Goal: Task Accomplishment & Management: Manage account settings

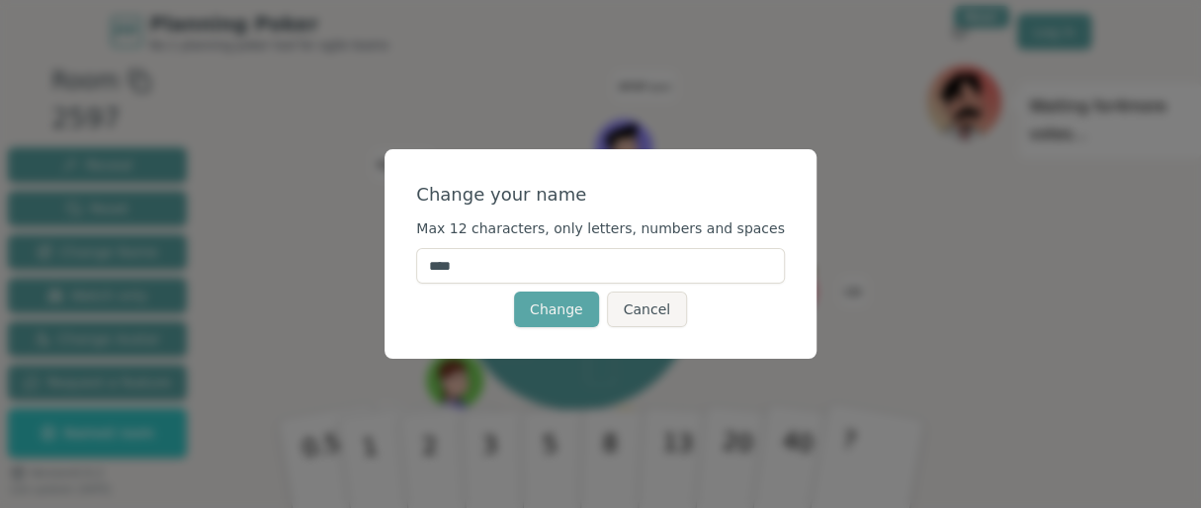
drag, startPoint x: 511, startPoint y: 276, endPoint x: 429, endPoint y: 274, distance: 82.0
click at [429, 274] on div "Change your name Max 12 characters, only letters, numbers and spaces **** Chang…" at bounding box center [600, 253] width 432 height 209
type input "******"
click at [555, 316] on button "Change" at bounding box center [556, 309] width 85 height 36
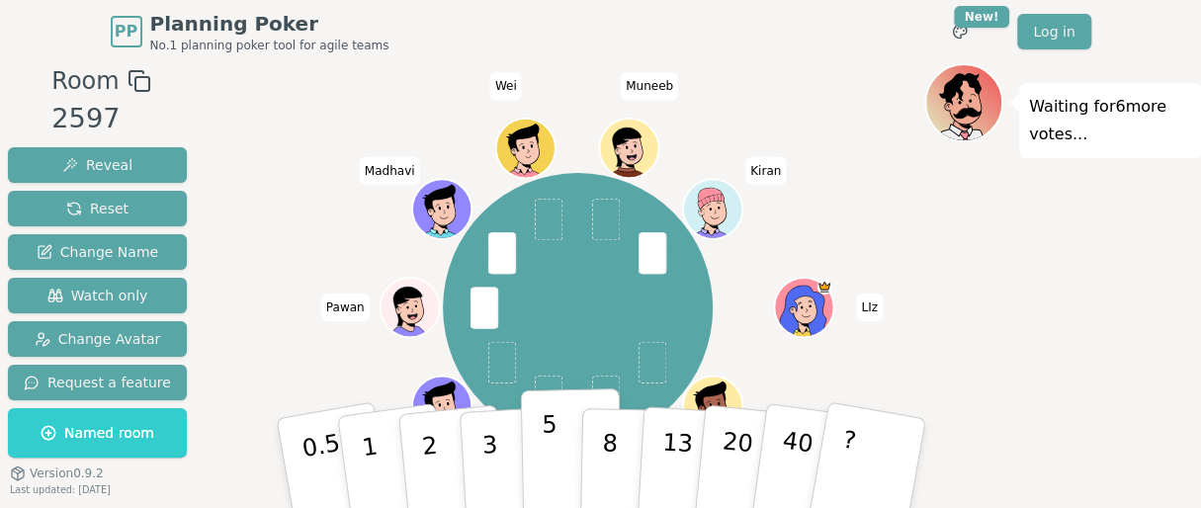
click at [551, 466] on p "5" at bounding box center [549, 463] width 17 height 107
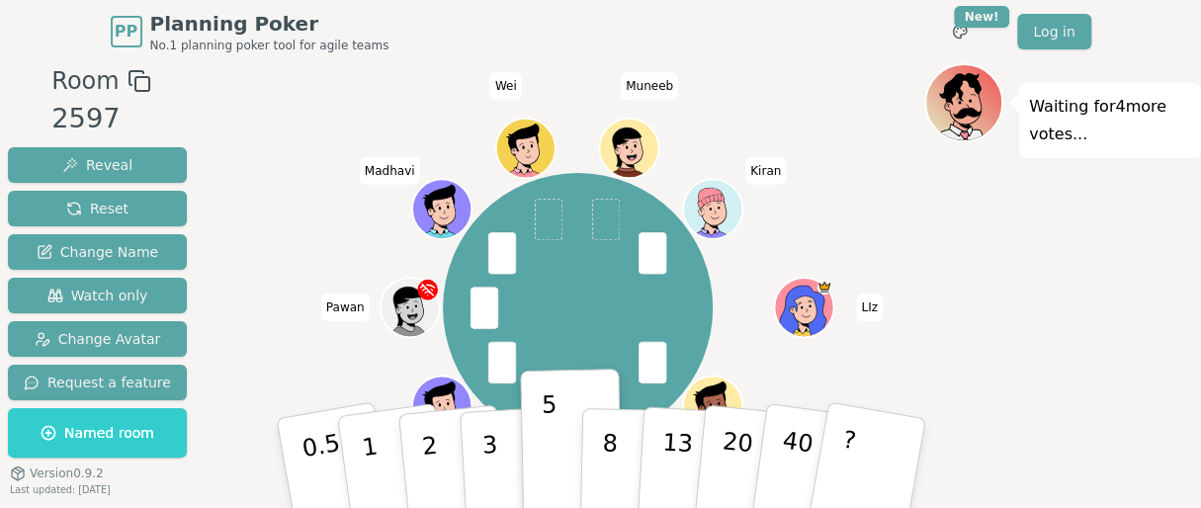
click at [1044, 345] on div "Waiting for 4 more votes..." at bounding box center [1062, 334] width 277 height 543
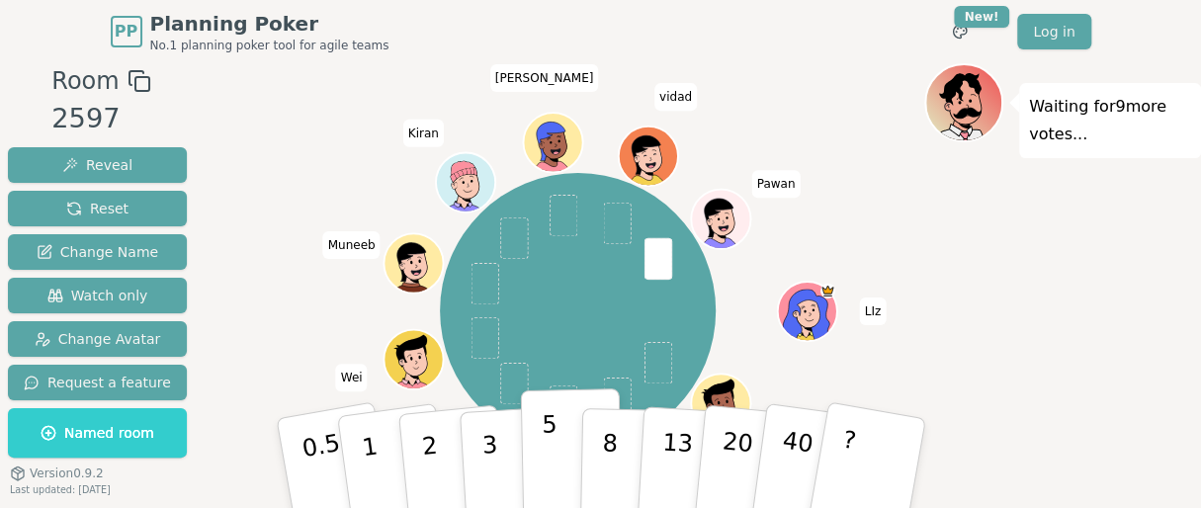
click at [548, 461] on p "5" at bounding box center [549, 463] width 17 height 107
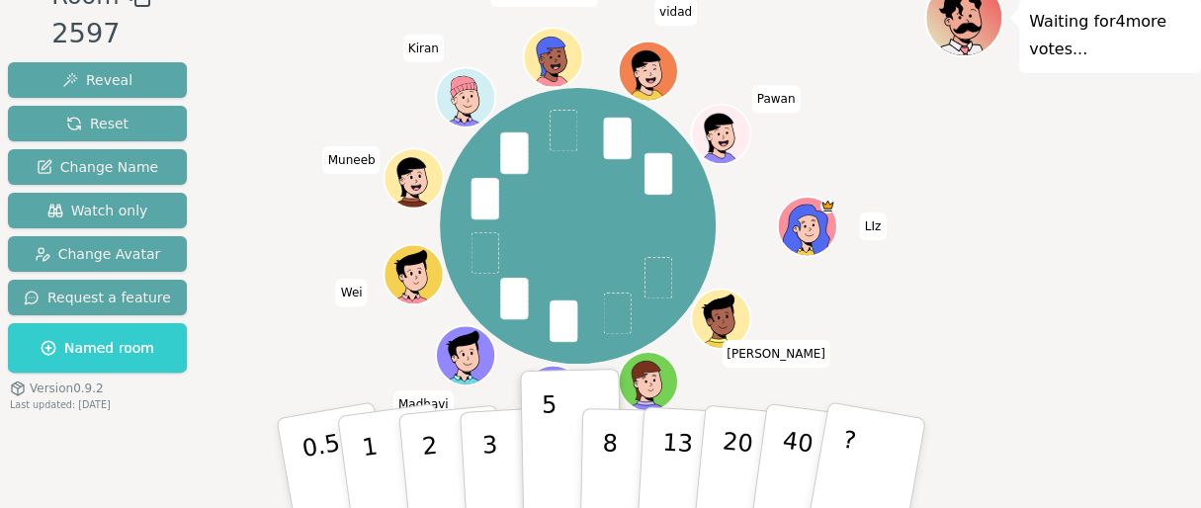
scroll to position [99, 0]
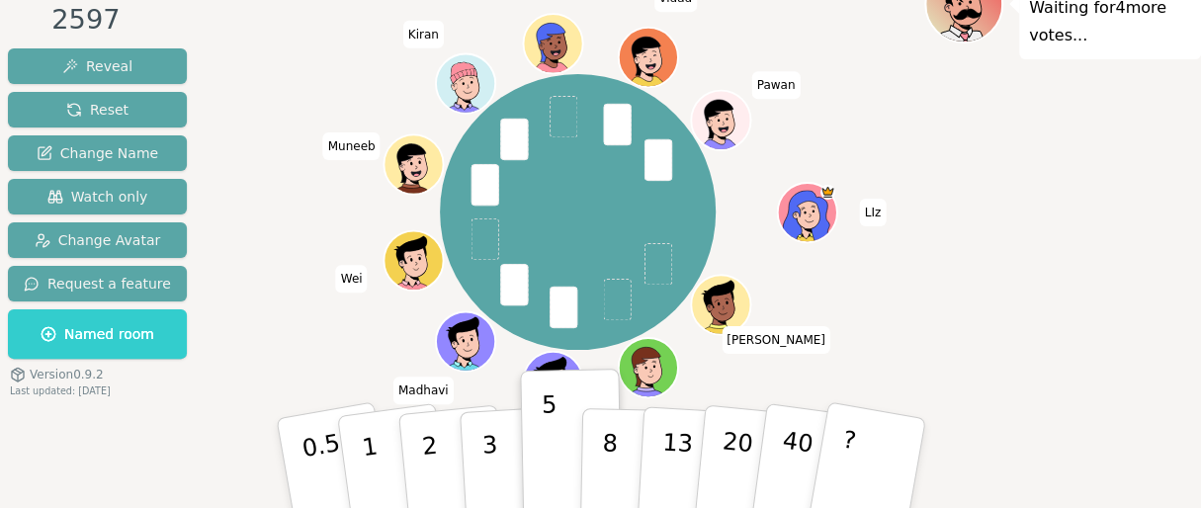
click at [554, 356] on icon at bounding box center [552, 373] width 54 height 34
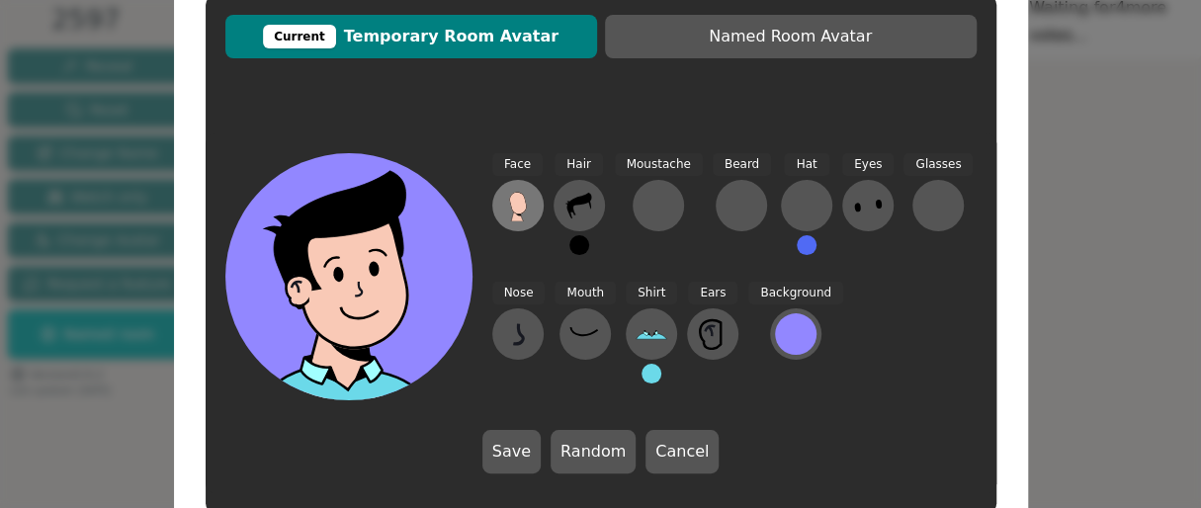
click at [520, 201] on icon at bounding box center [517, 203] width 17 height 22
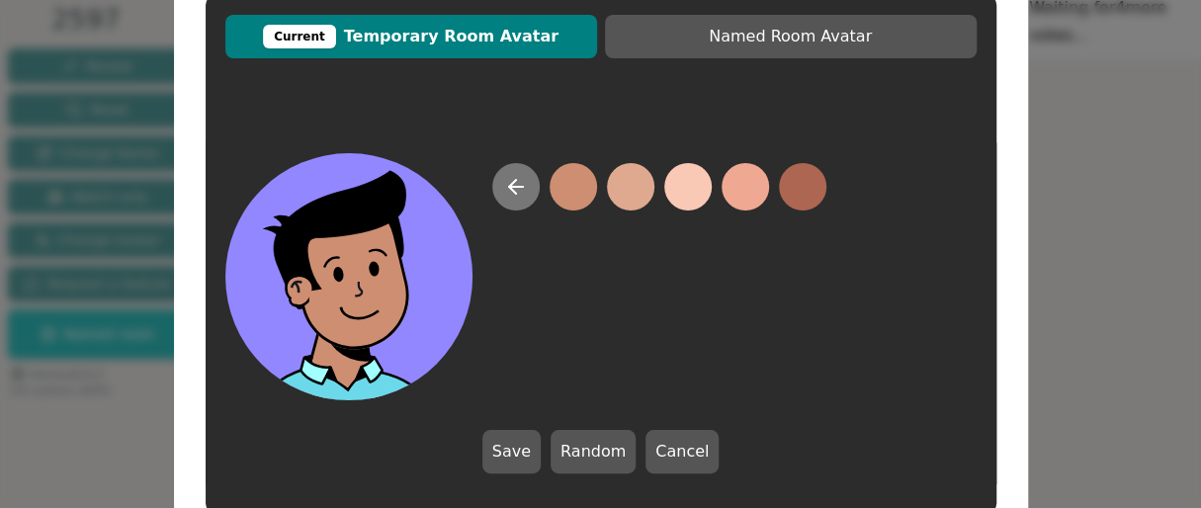
click at [518, 181] on icon at bounding box center [516, 187] width 24 height 24
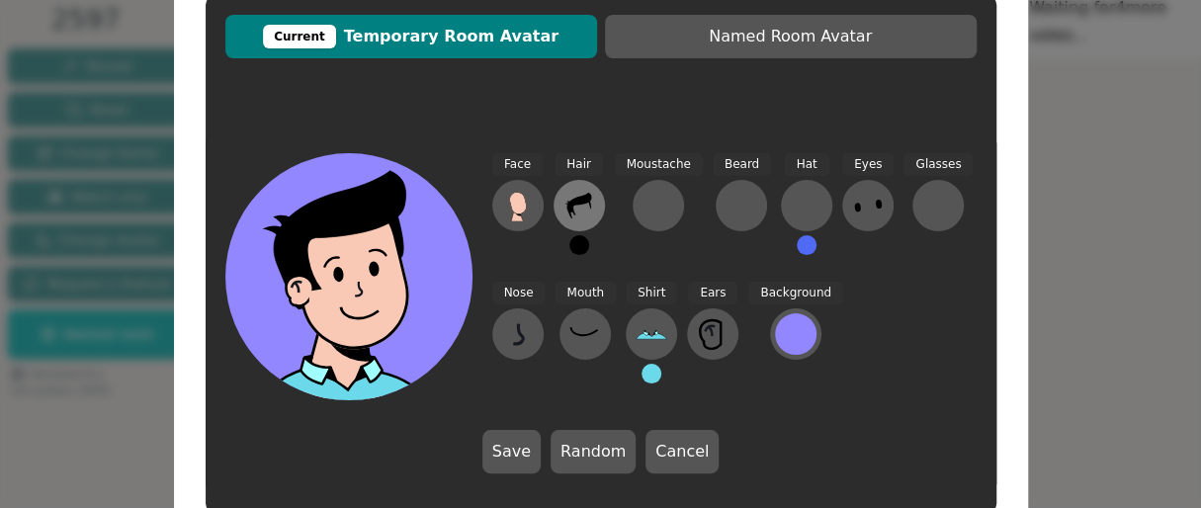
click at [599, 197] on button at bounding box center [578, 205] width 51 height 51
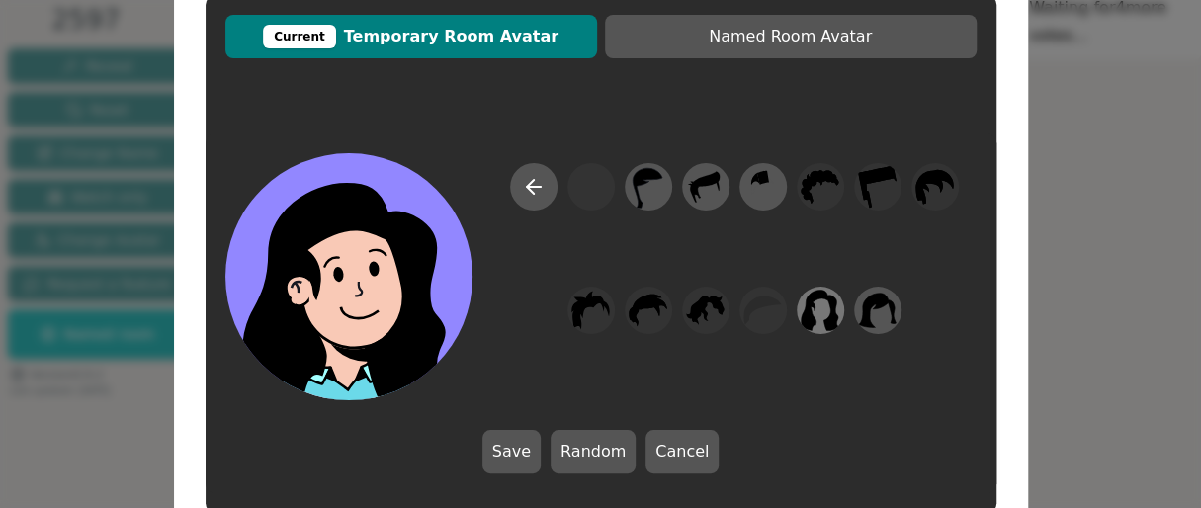
click at [821, 313] on icon at bounding box center [819, 311] width 39 height 44
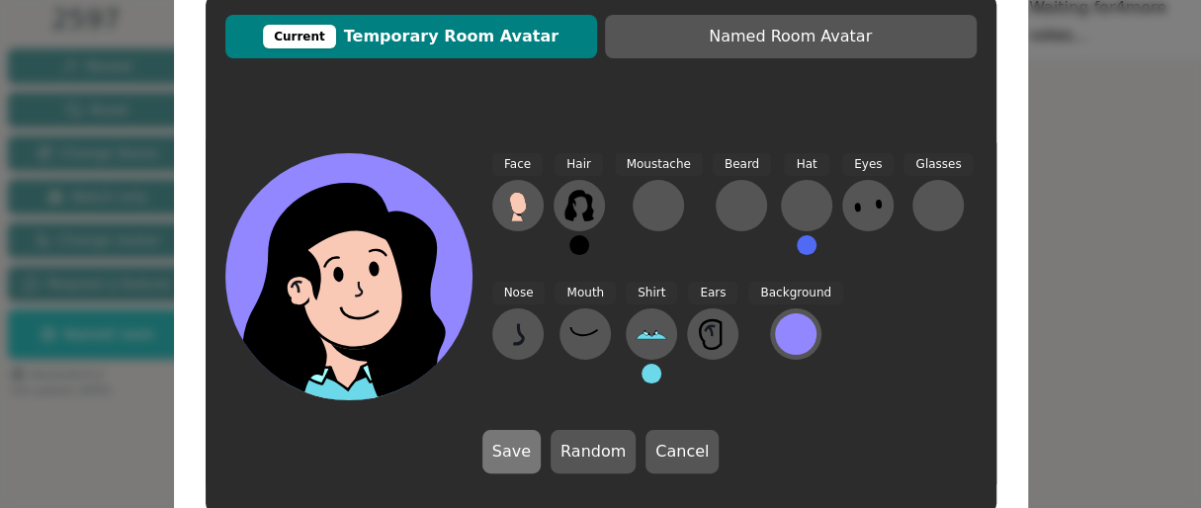
click at [524, 448] on button "Save" at bounding box center [511, 451] width 58 height 43
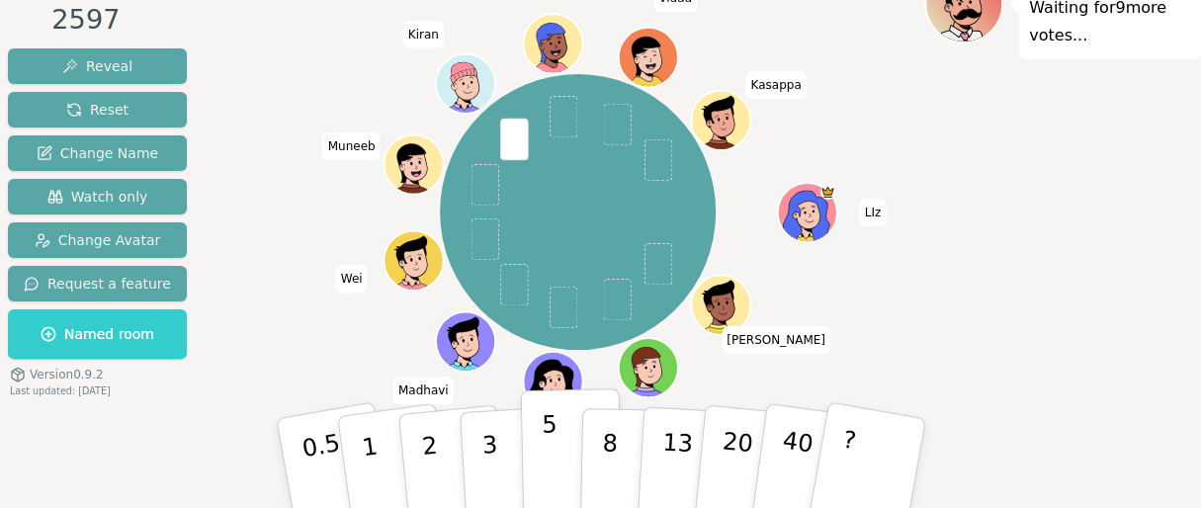
click at [543, 463] on p "5" at bounding box center [549, 463] width 17 height 107
